Goal: Task Accomplishment & Management: Use online tool/utility

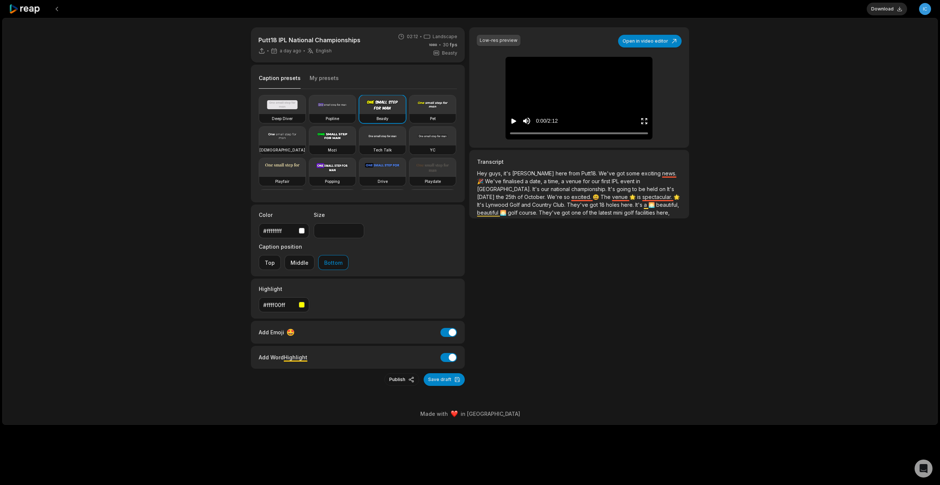
click at [511, 120] on icon "Play video" at bounding box center [513, 120] width 7 height 7
click at [511, 120] on icon "Pause video" at bounding box center [513, 120] width 7 height 7
click at [480, 175] on span "Hey guys," at bounding box center [490, 173] width 27 height 6
click at [632, 39] on button "Open in video editor" at bounding box center [650, 41] width 64 height 13
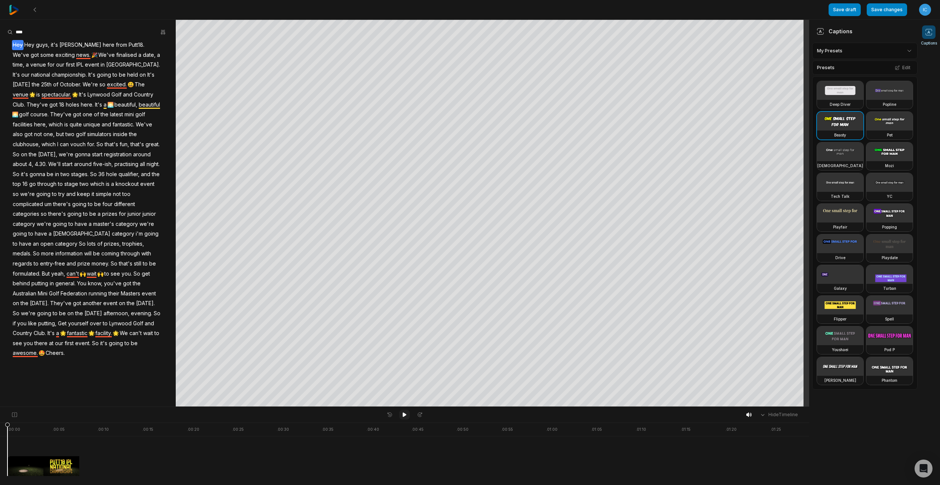
click at [404, 415] on icon at bounding box center [405, 414] width 4 height 4
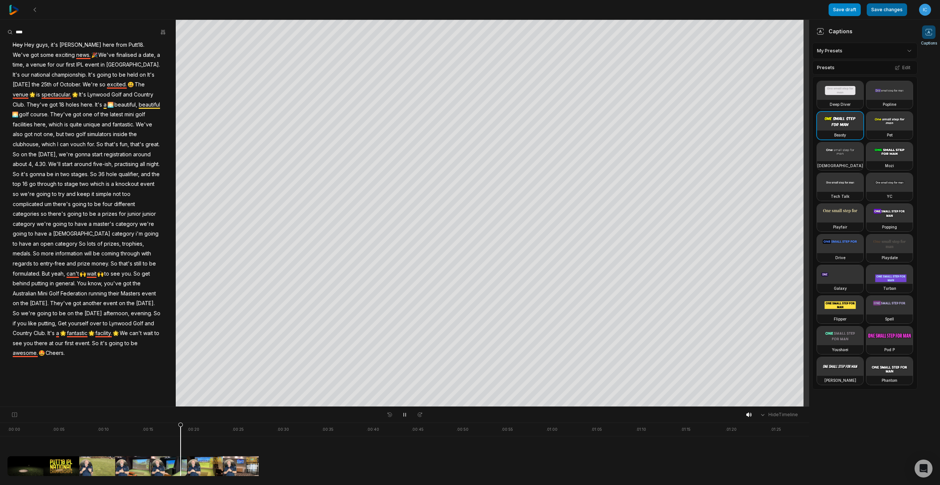
click at [889, 8] on button "Save changes" at bounding box center [887, 9] width 40 height 13
